Goal: Browse casually: Explore the website without a specific task or goal

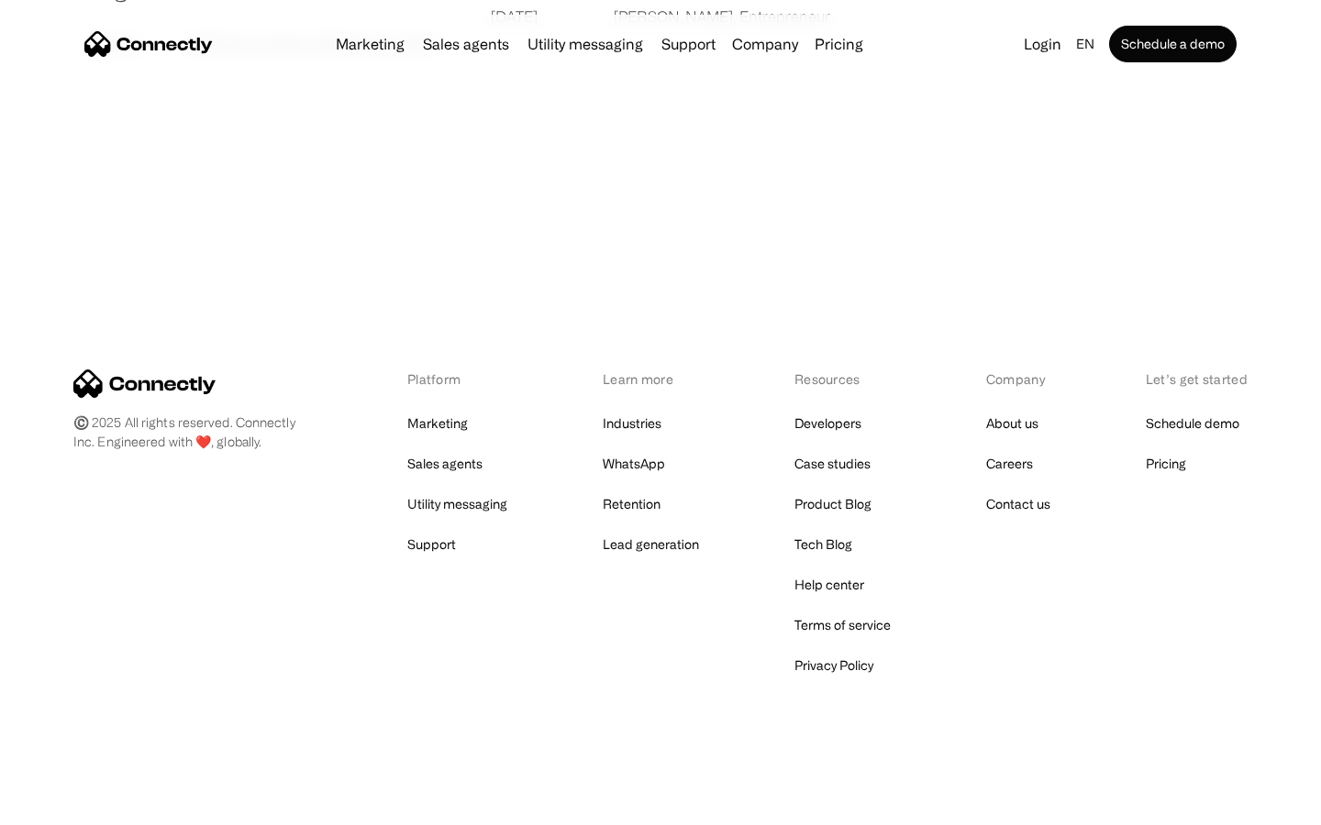
scroll to position [3523, 0]
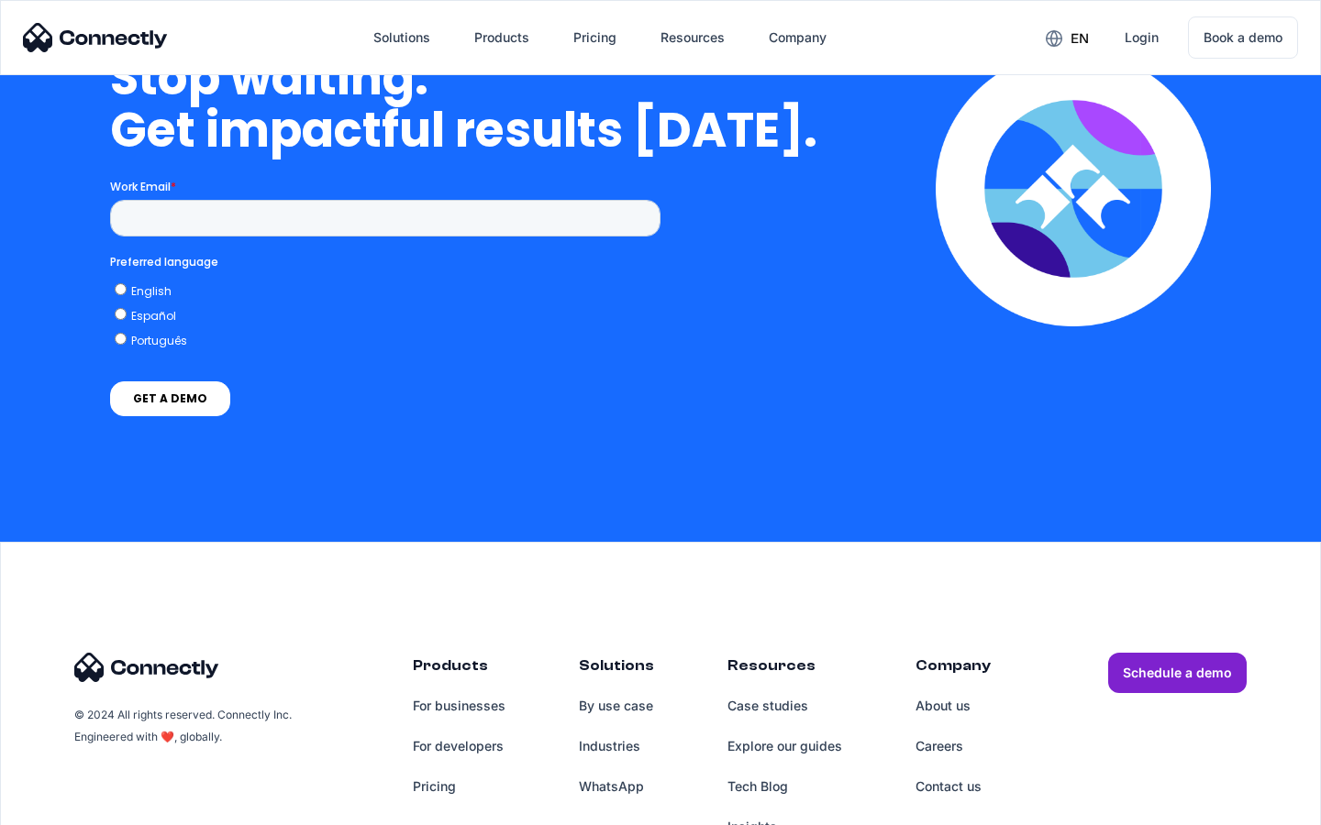
scroll to position [4653, 0]
